Goal: Information Seeking & Learning: Understand process/instructions

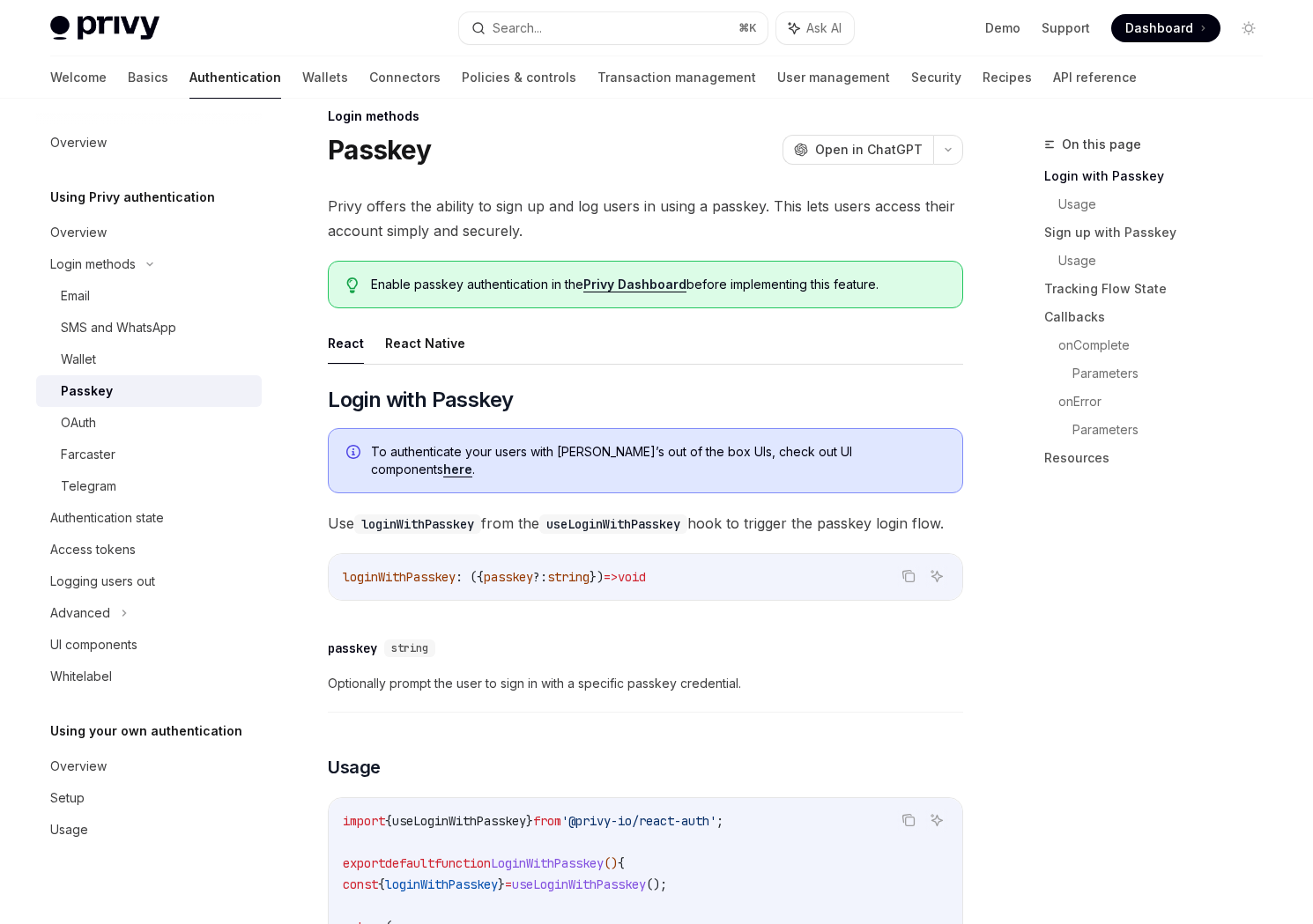
scroll to position [9, 0]
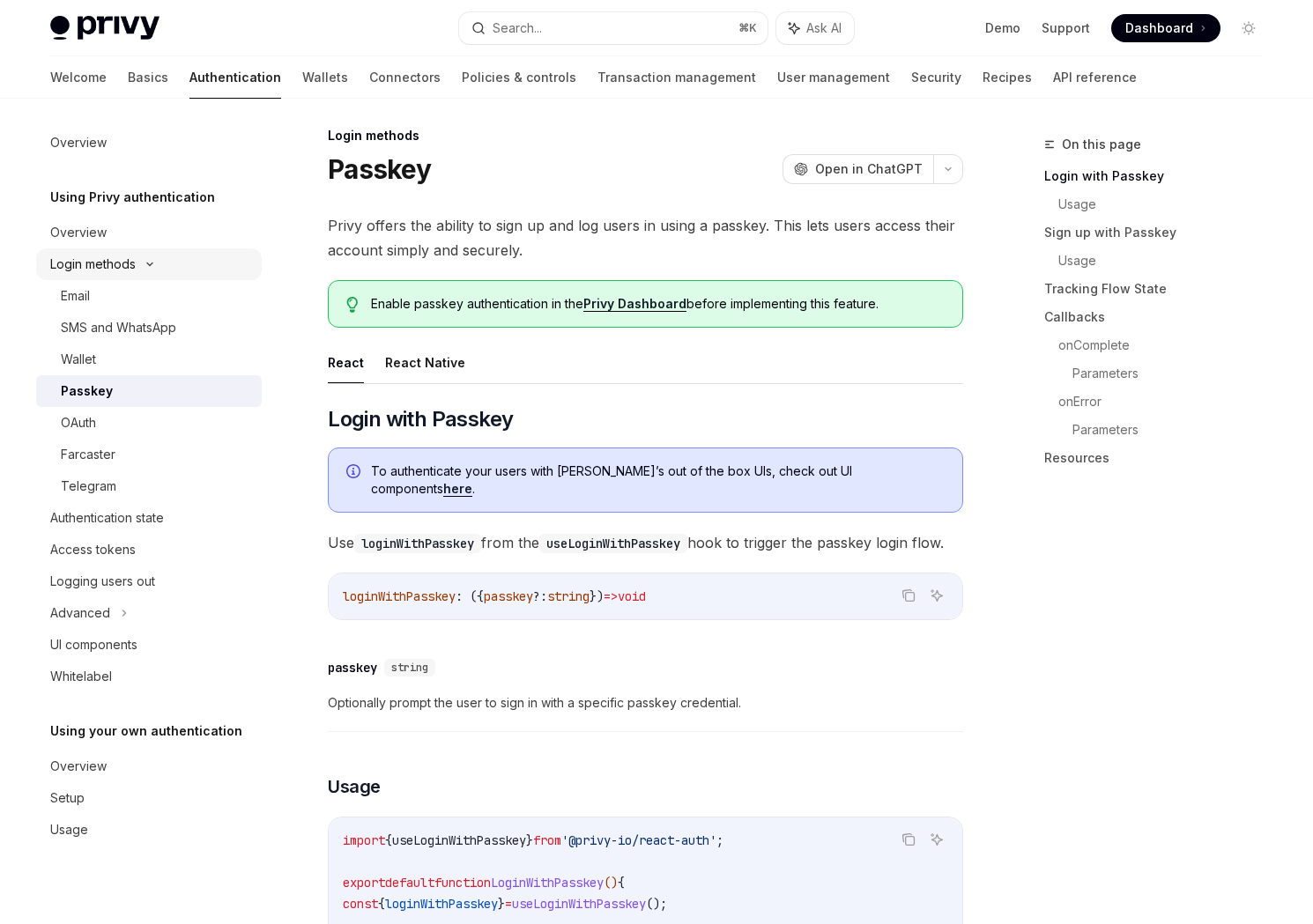
click at [104, 265] on div "Login methods" at bounding box center [93, 265] width 86 height 21
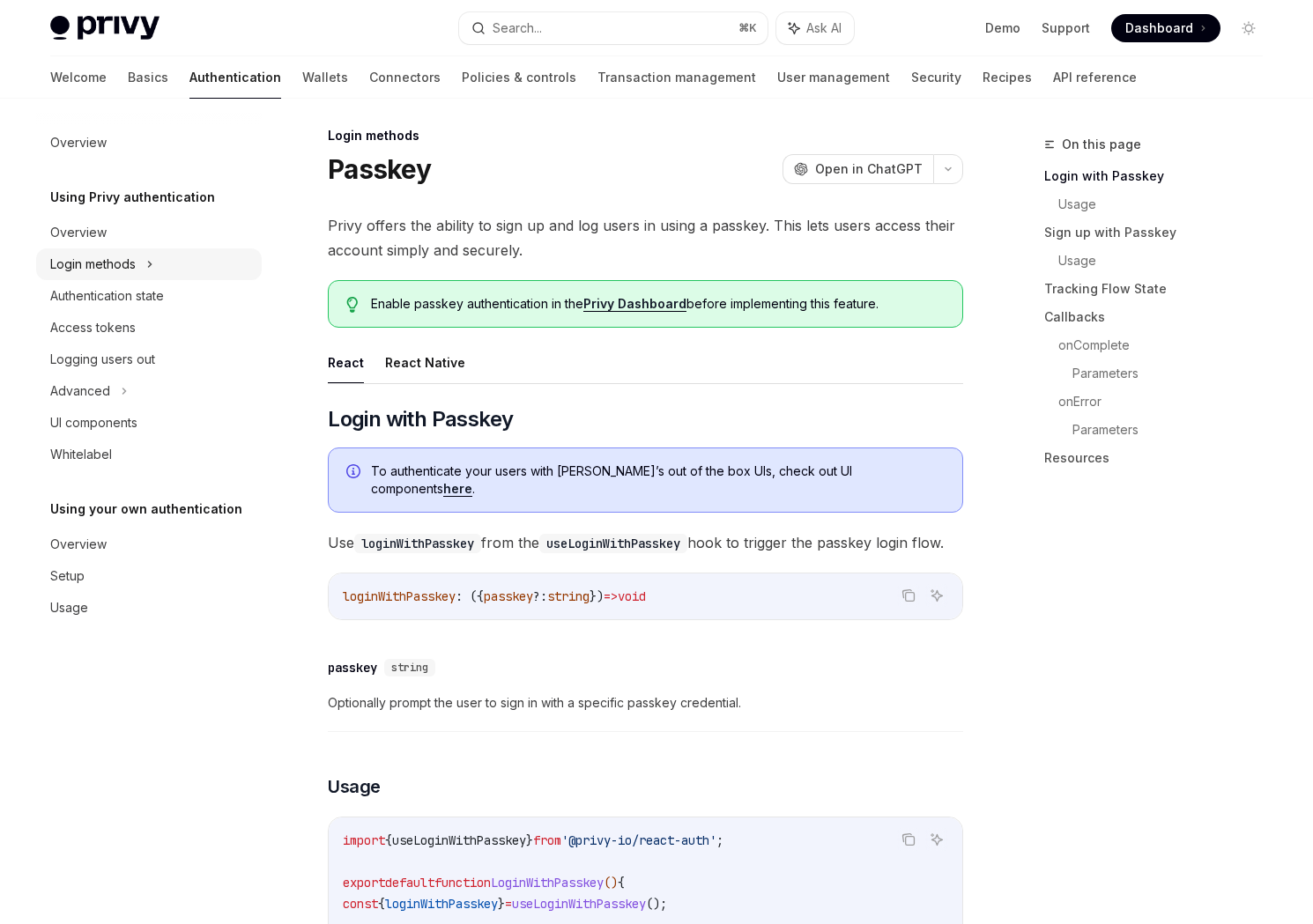
click at [102, 266] on div "Login methods" at bounding box center [93, 265] width 86 height 21
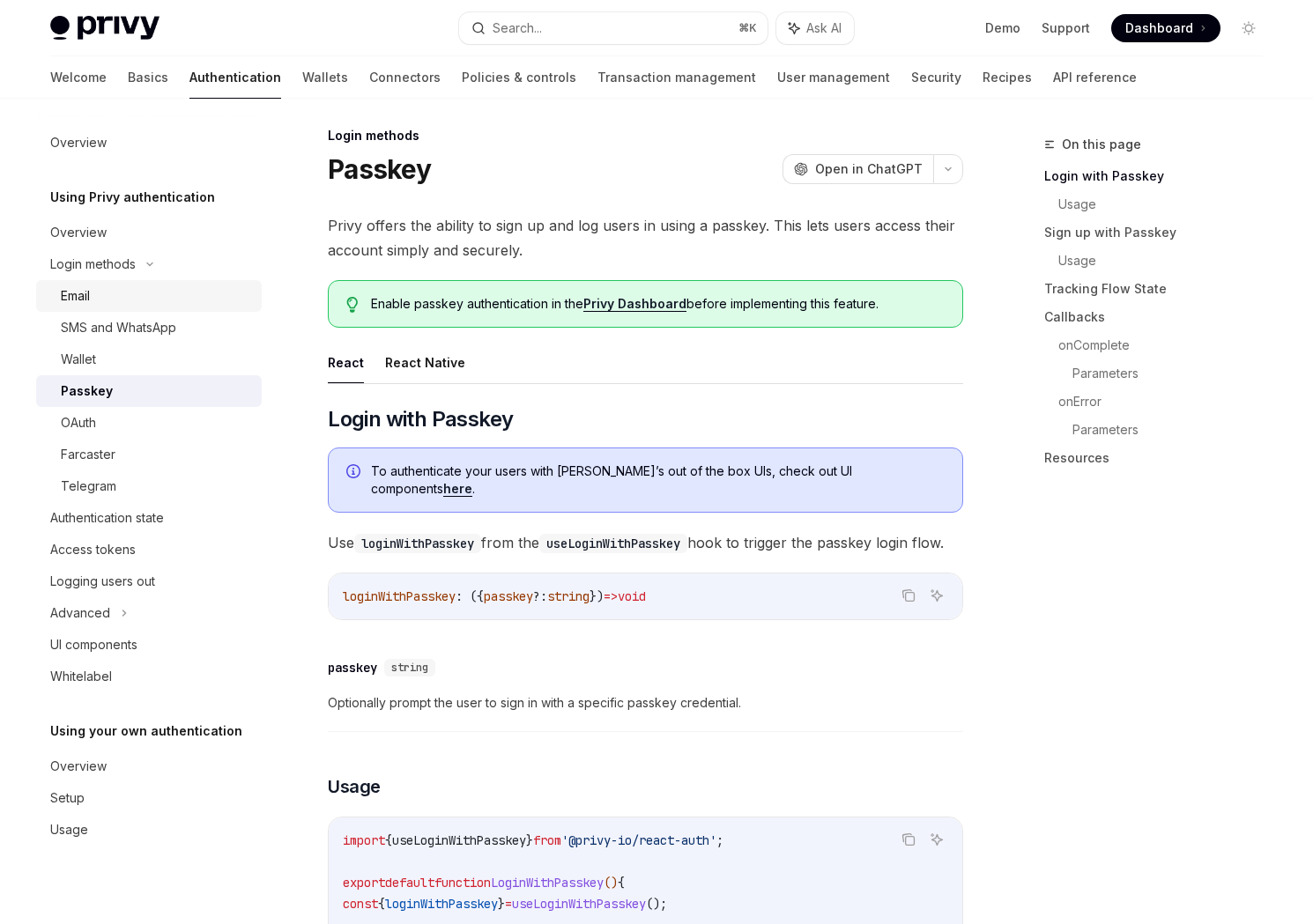
click at [77, 303] on div "Email" at bounding box center [75, 296] width 29 height 21
type textarea "*"
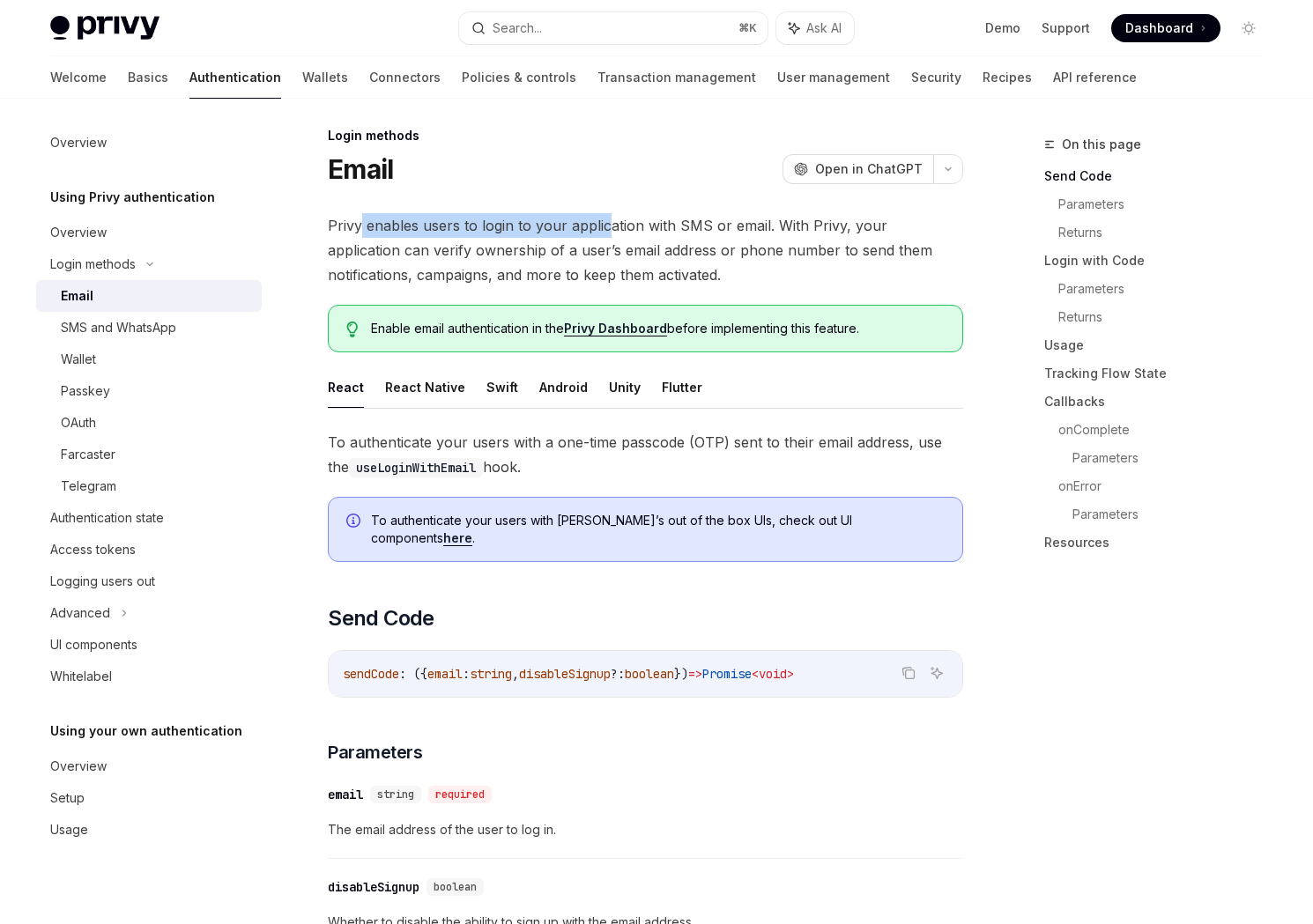
drag, startPoint x: 425, startPoint y: 219, endPoint x: 664, endPoint y: 223, distance: 239.0
click at [661, 221] on span "Privy enables users to login to your application with SMS or email. With Privy,…" at bounding box center [645, 249] width 636 height 74
click at [516, 233] on span "Privy enables users to login to your application with SMS or email. With Privy,…" at bounding box center [645, 249] width 636 height 74
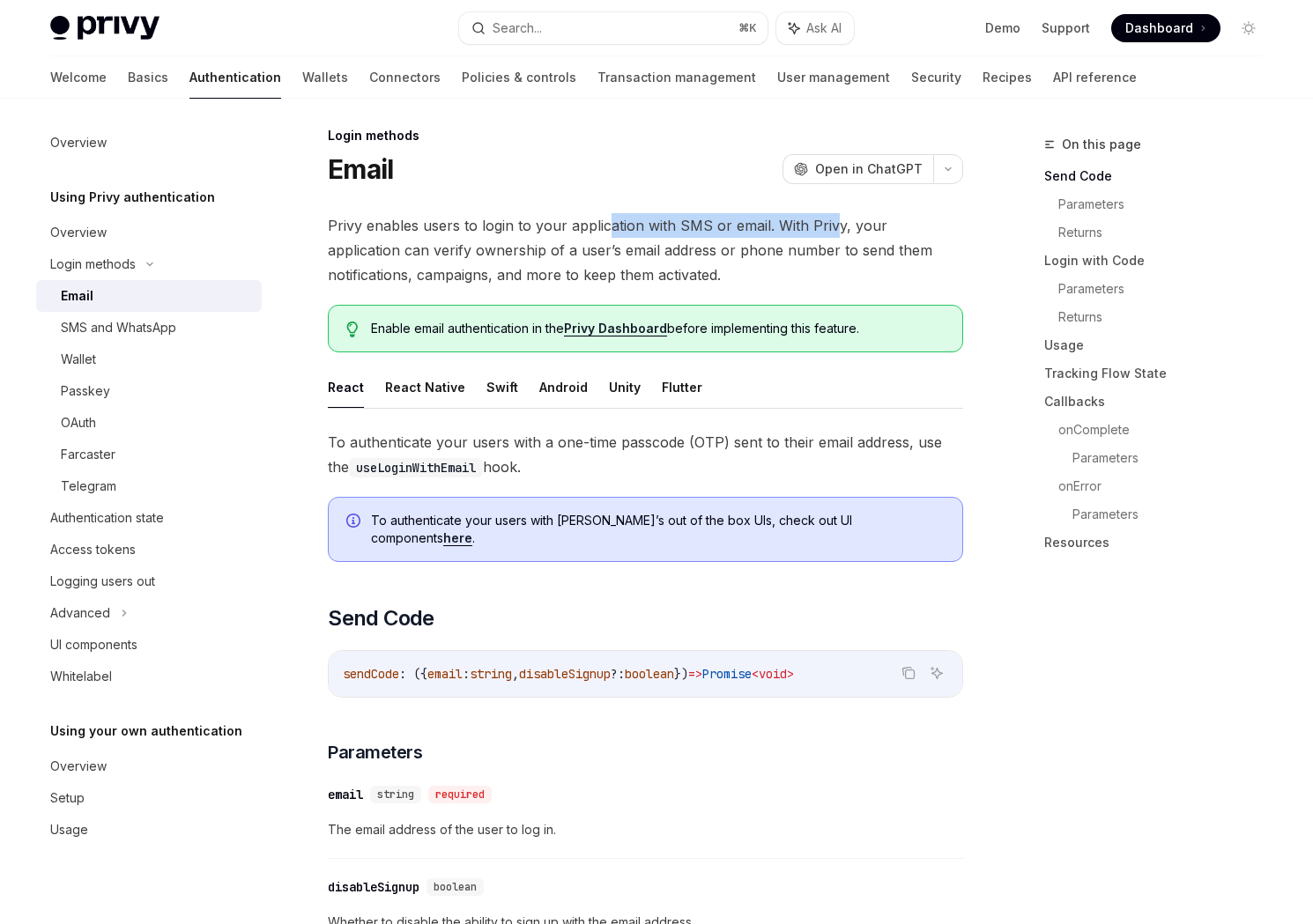
drag, startPoint x: 610, startPoint y: 229, endPoint x: 833, endPoint y: 230, distance: 223.0
click at [833, 230] on span "Privy enables users to login to your application with SMS or email. With Privy,…" at bounding box center [645, 249] width 636 height 74
click at [670, 228] on span "Privy enables users to login to your application with SMS or email. With Privy,…" at bounding box center [645, 249] width 636 height 74
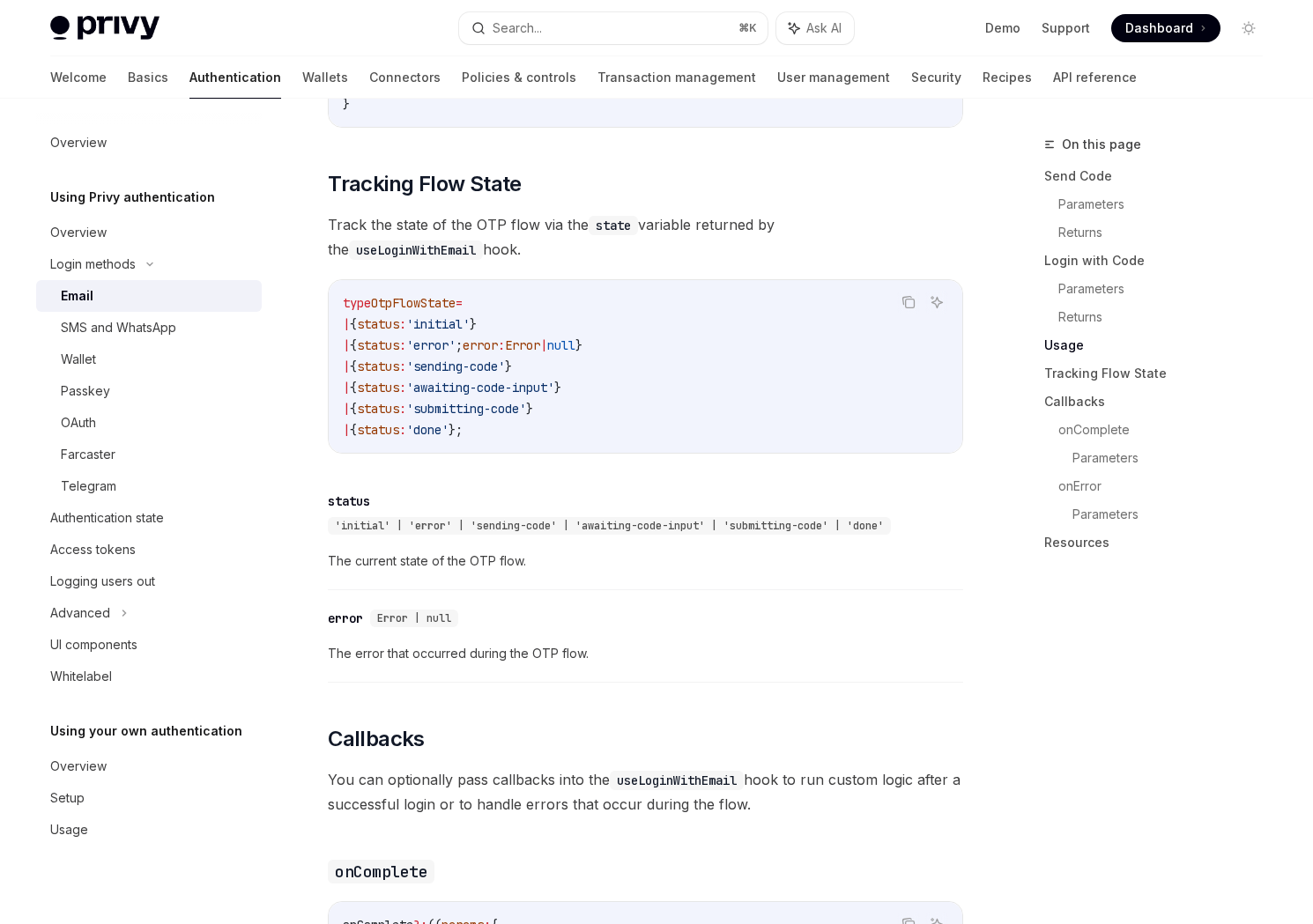
scroll to position [1923, 0]
drag, startPoint x: 521, startPoint y: 432, endPoint x: 369, endPoint y: 427, distance: 152.1
click at [369, 427] on code "type OtpFlowState = | { status : 'initial' } | { status : 'error' ; error : Err…" at bounding box center [644, 369] width 605 height 148
drag, startPoint x: 589, startPoint y: 396, endPoint x: 358, endPoint y: 398, distance: 231.0
click at [358, 399] on code "type OtpFlowState = | { status : 'initial' } | { status : 'error' ; error : Err…" at bounding box center [644, 369] width 605 height 148
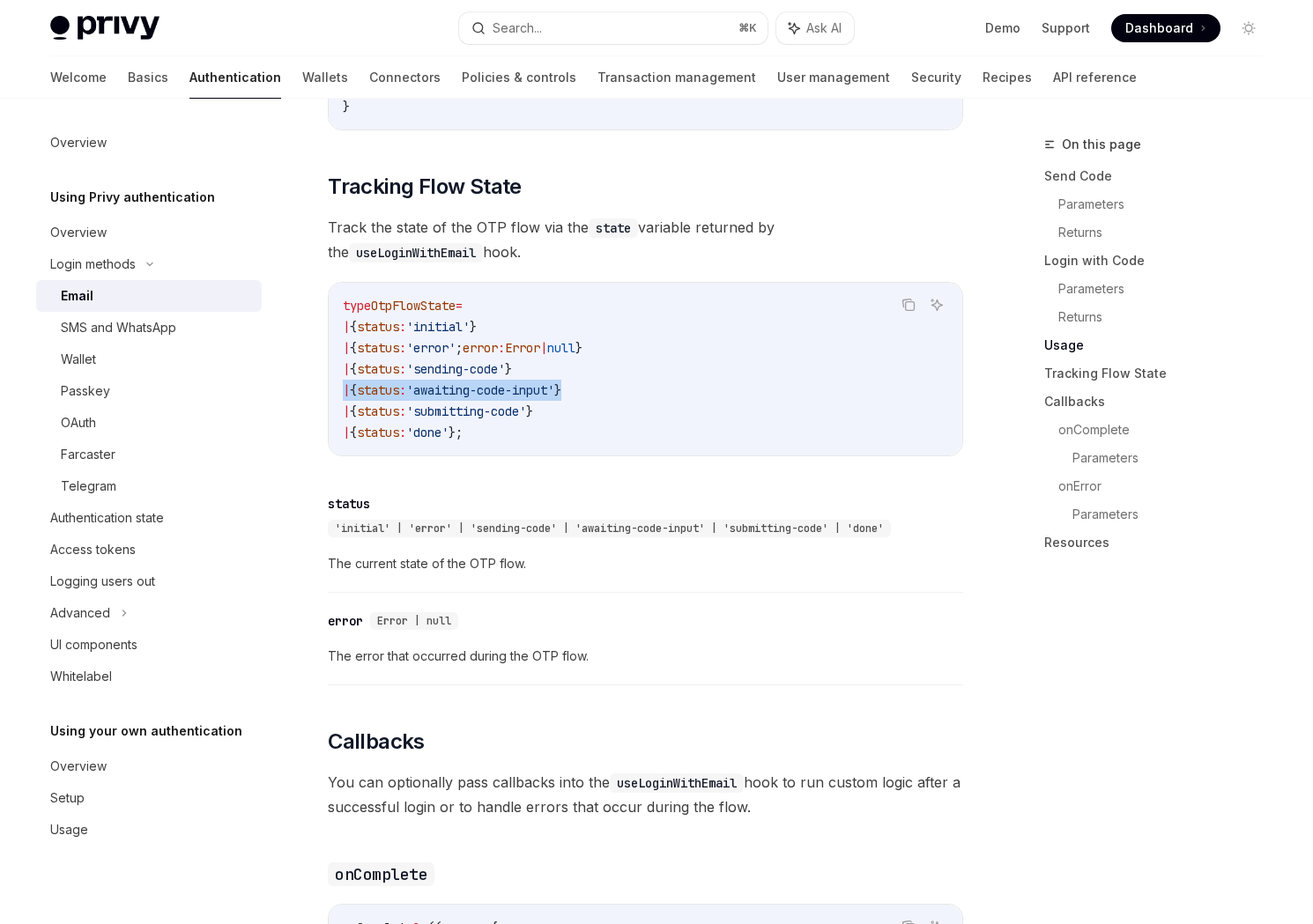
drag, startPoint x: 653, startPoint y: 380, endPoint x: 339, endPoint y: 385, distance: 314.0
click at [339, 386] on div "type OtpFlowState = | { status : 'initial' } | { status : 'error' ; error : Err…" at bounding box center [645, 369] width 634 height 173
drag, startPoint x: 591, startPoint y: 358, endPoint x: 318, endPoint y: 364, distance: 273.1
click at [318, 365] on div "Login methods Email OpenAI Open in ChatGPT OpenAI Open in ChatGPT Privy enables…" at bounding box center [480, 305] width 972 height 4187
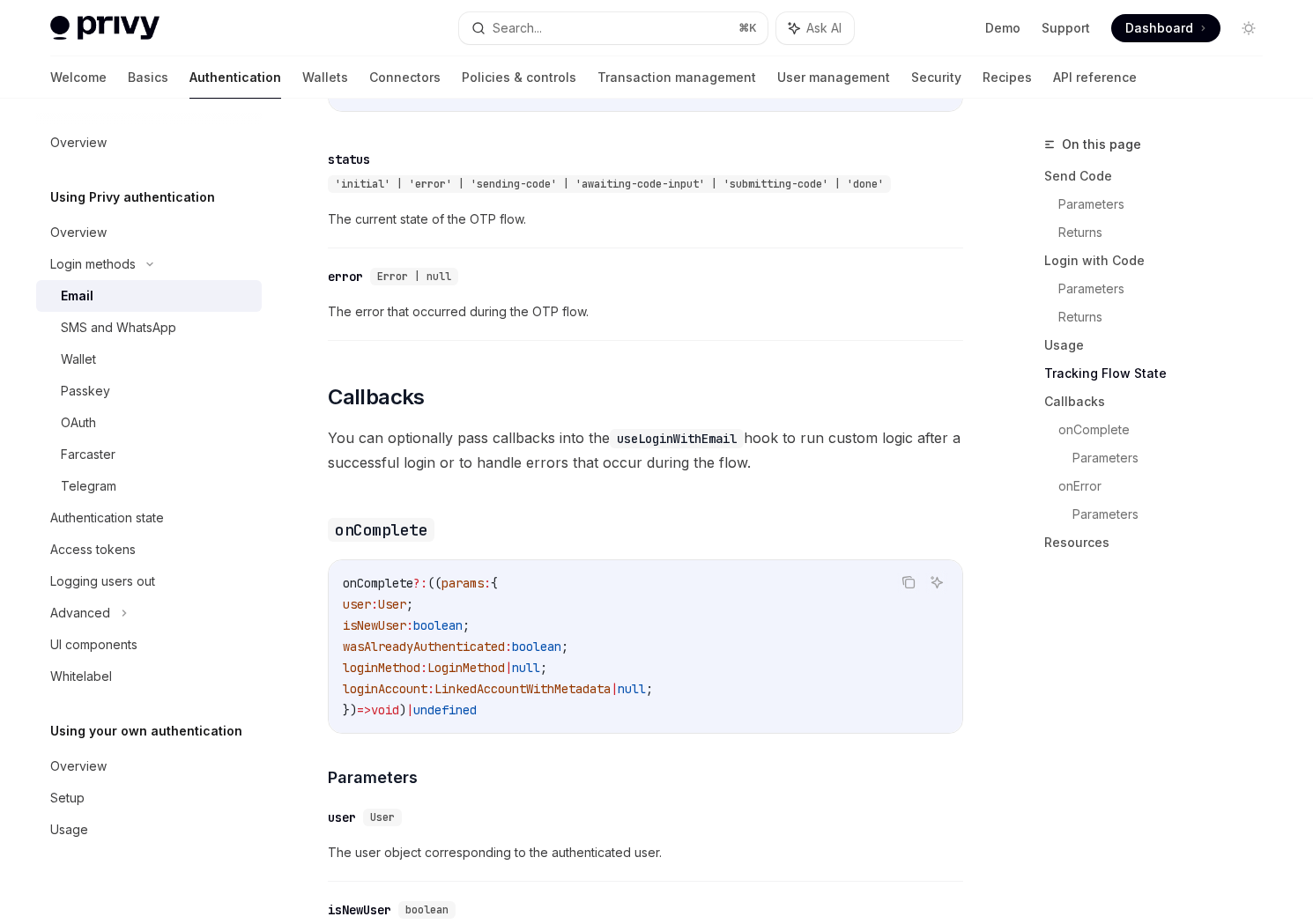
scroll to position [2866, 0]
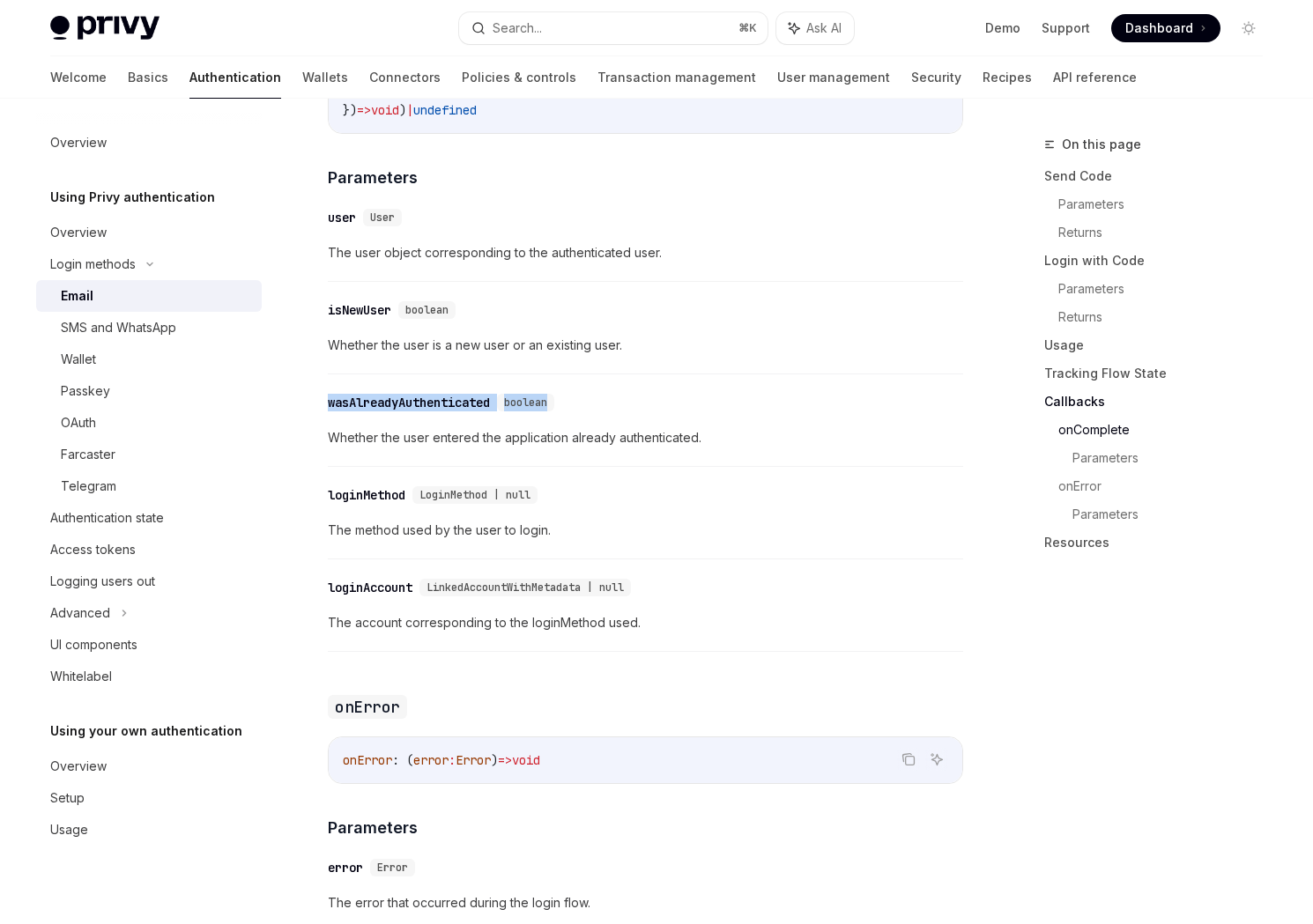
drag, startPoint x: 325, startPoint y: 385, endPoint x: 709, endPoint y: 395, distance: 384.1
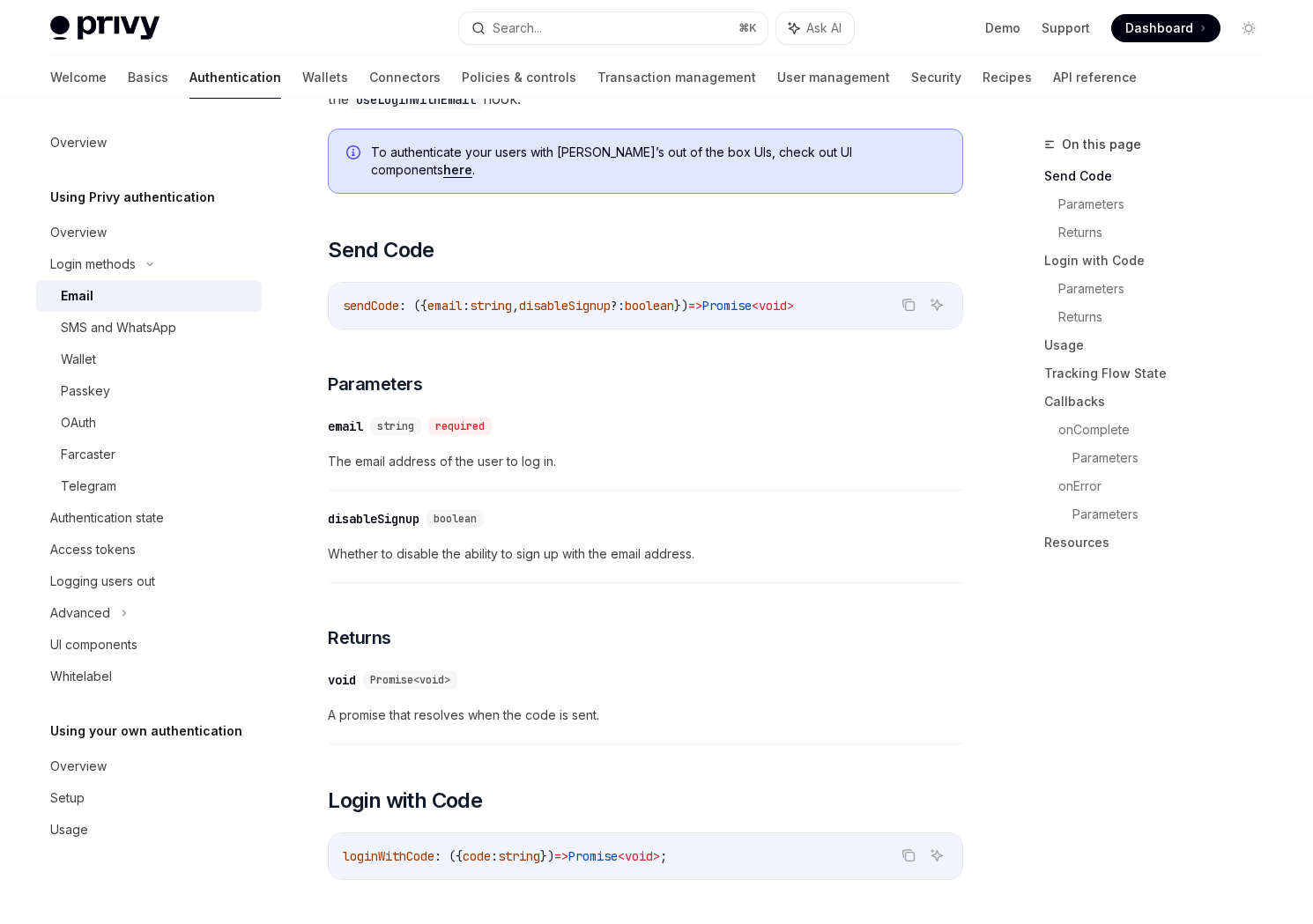
scroll to position [0, 0]
